Goal: Navigation & Orientation: Find specific page/section

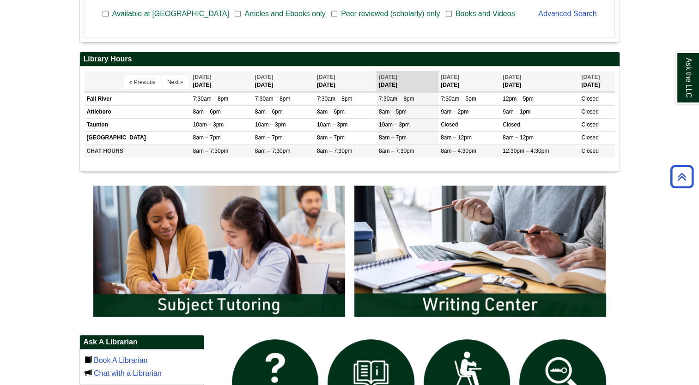
scroll to position [339, 0]
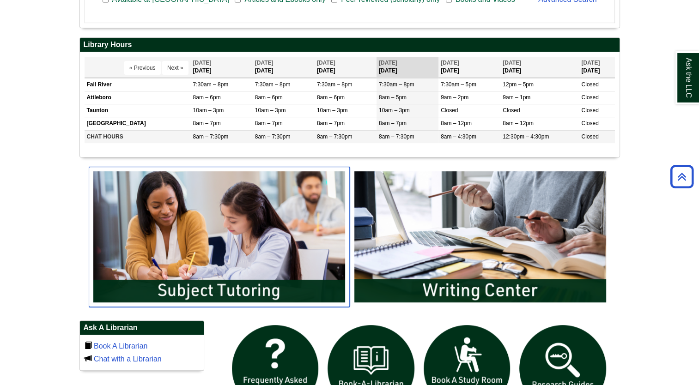
click at [277, 284] on img "slideshow" at bounding box center [219, 237] width 261 height 140
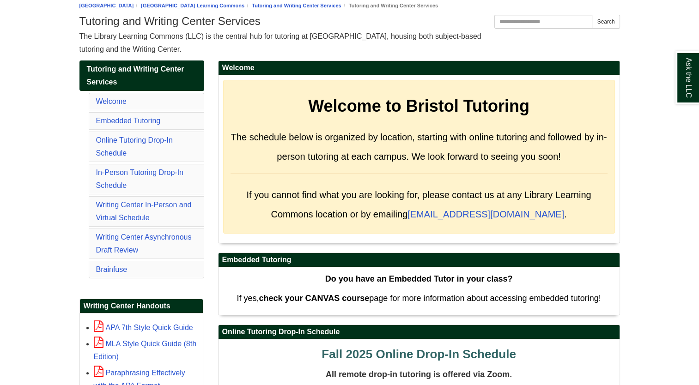
scroll to position [123, 0]
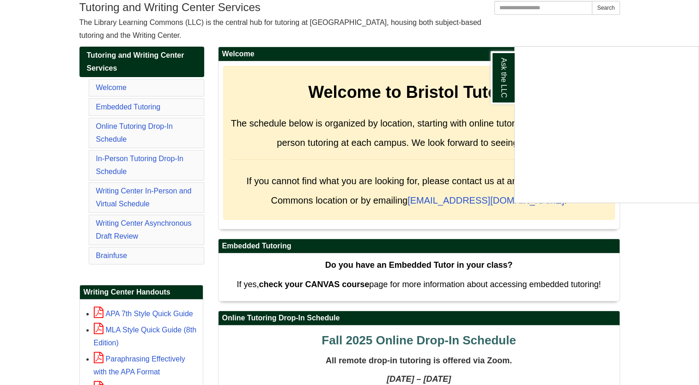
click at [119, 254] on div "Ask the LLC" at bounding box center [349, 192] width 699 height 385
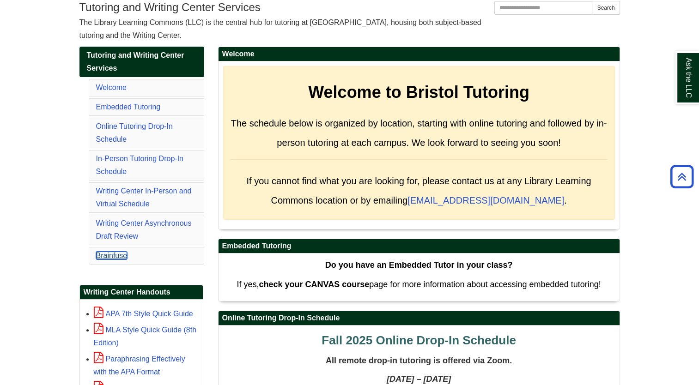
click at [104, 252] on link "Brainfuse" at bounding box center [111, 256] width 31 height 8
